Goal: Find specific page/section: Find specific page/section

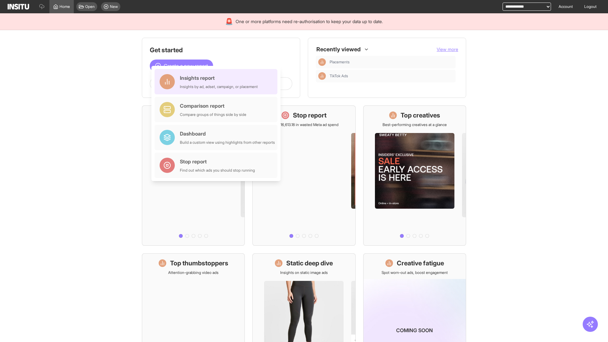
click at [217, 82] on div "Insights report Insights by ad, adset, campaign, or placement" at bounding box center [219, 81] width 78 height 15
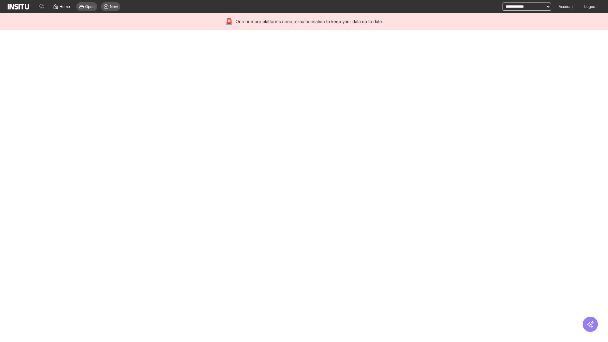
select select "**"
